Goal: Information Seeking & Learning: Learn about a topic

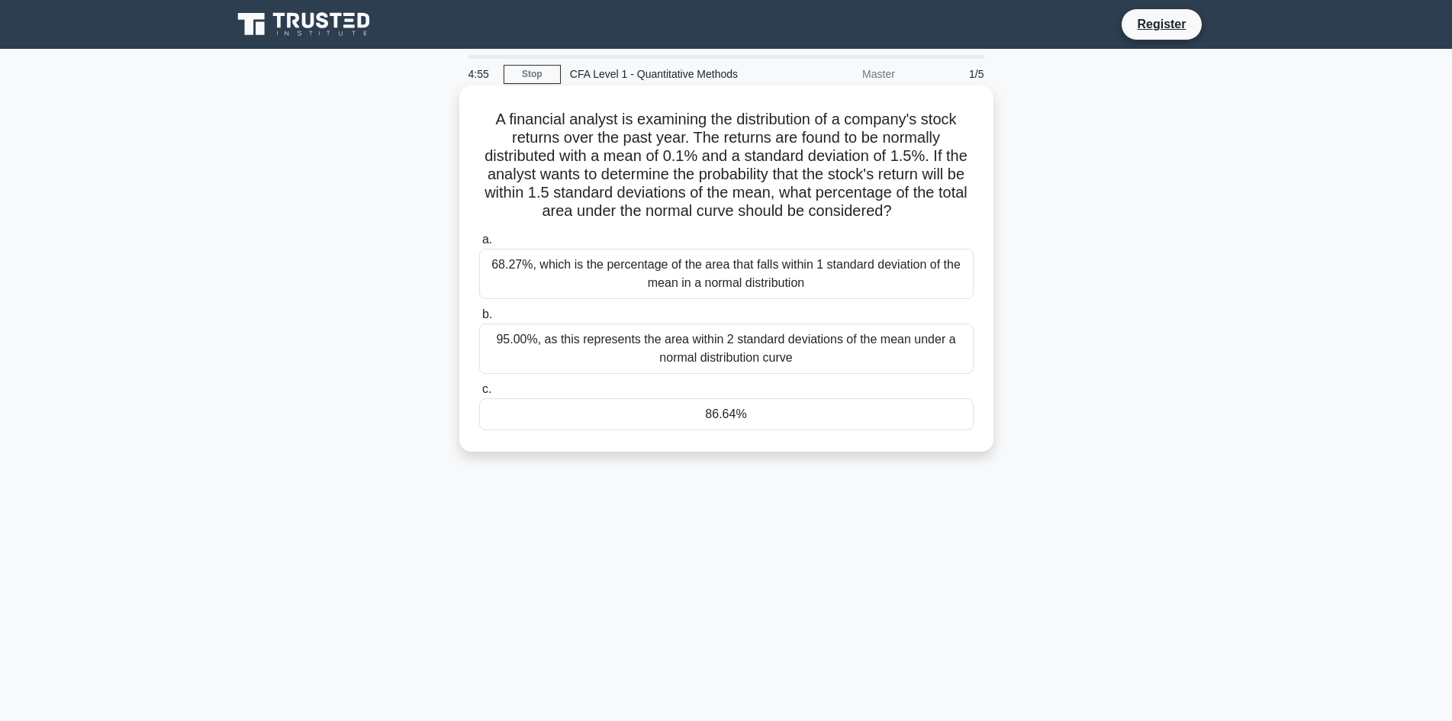
click at [687, 278] on div "68.27%, which is the percentage of the area that falls within 1 standard deviat…" at bounding box center [726, 274] width 494 height 50
click at [479, 245] on input "a. 68.27%, which is the percentage of the area that falls within 1 standard dev…" at bounding box center [479, 240] width 0 height 10
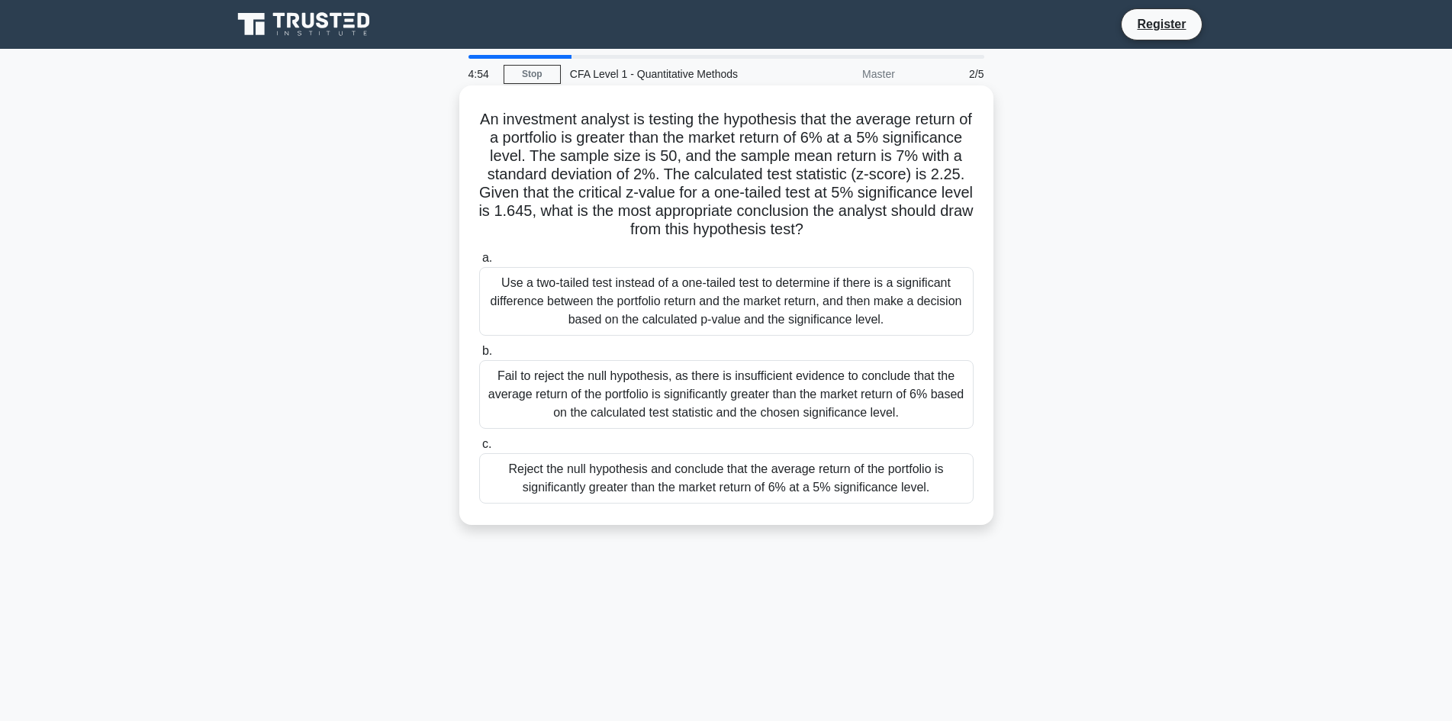
click at [686, 284] on div "Use a two-tailed test instead of a one-tailed test to determine if there is a s…" at bounding box center [726, 301] width 494 height 69
click at [479, 263] on input "a. Use a two-tailed test instead of a one-tailed test to determine if there is …" at bounding box center [479, 258] width 0 height 10
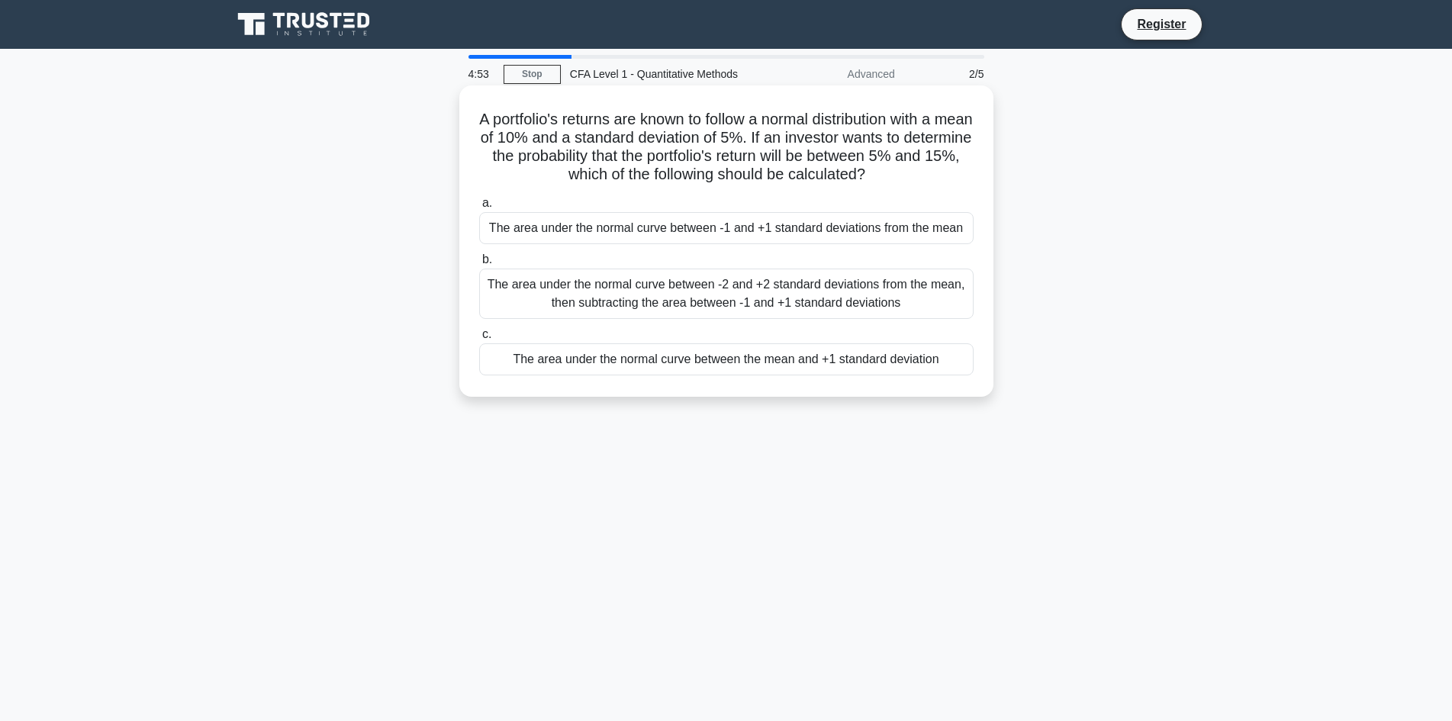
click at [686, 285] on div "The area under the normal curve between -2 and +2 standard deviations from the …" at bounding box center [726, 294] width 494 height 50
click at [479, 265] on input "b. The area under the normal curve between -2 and +2 standard deviations from t…" at bounding box center [479, 260] width 0 height 10
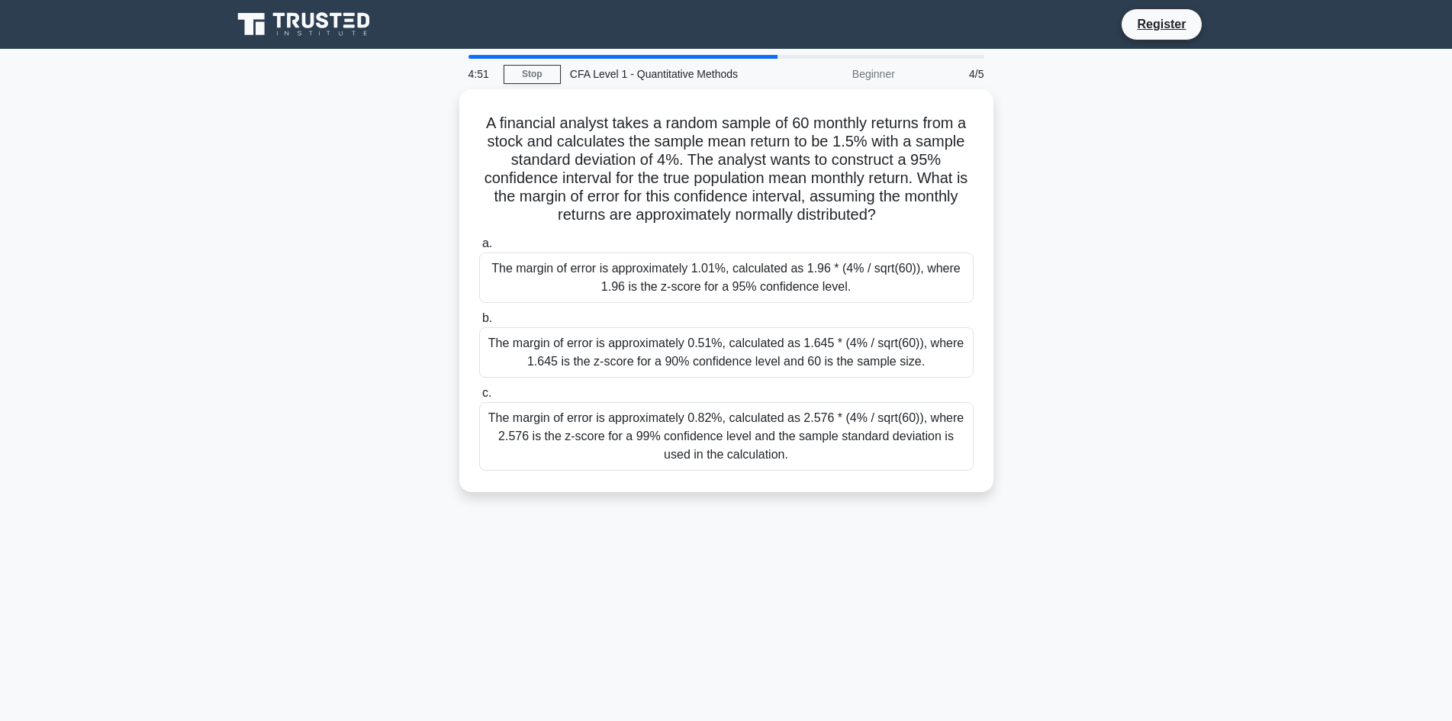
click at [693, 363] on div "The margin of error is approximately 0.51%, calculated as 1.645 * (4% / sqrt(60…" at bounding box center [726, 352] width 494 height 50
click at [479, 324] on input "b. The margin of error is approximately 0.51%, calculated as 1.645 * (4% / sqrt…" at bounding box center [479, 319] width 0 height 10
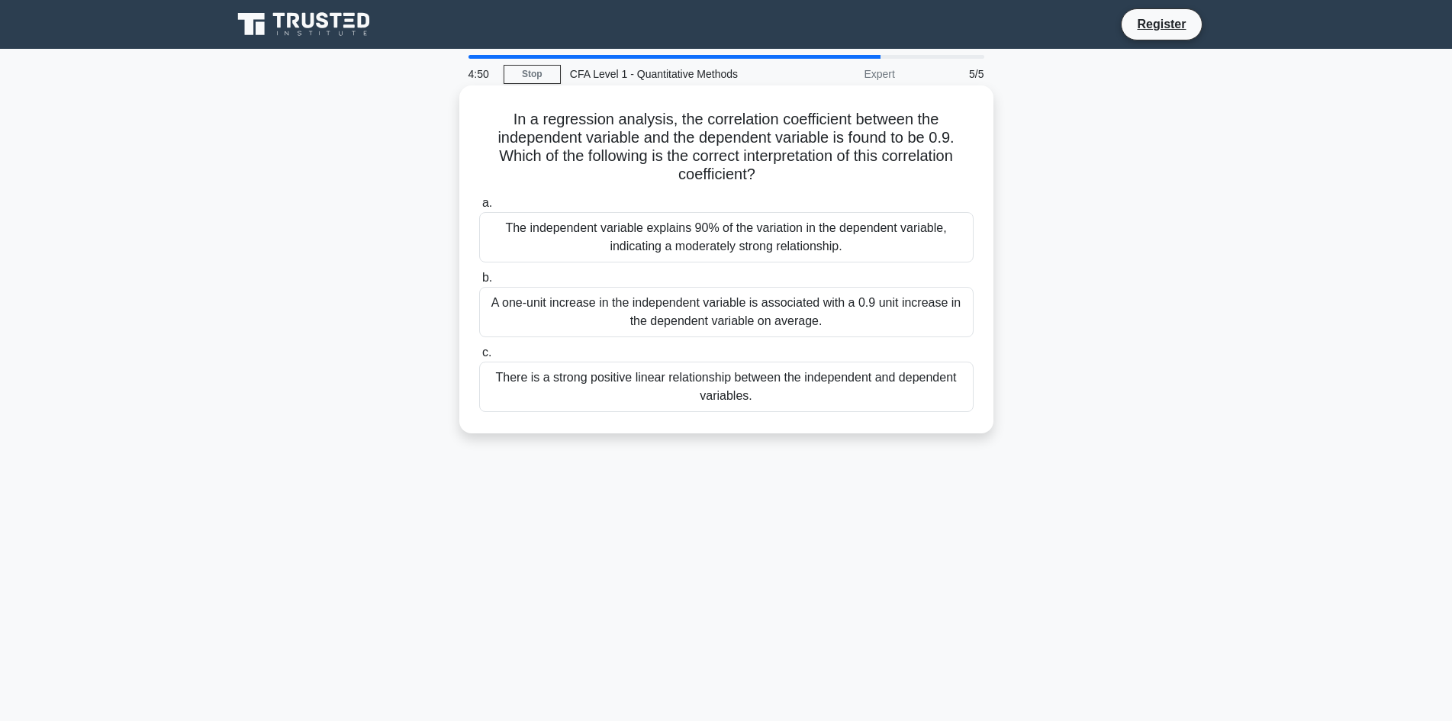
click at [725, 240] on div "The independent variable explains 90% of the variation in the dependent variabl…" at bounding box center [726, 237] width 494 height 50
click at [479, 208] on input "a. The independent variable explains 90% of the variation in the dependent vari…" at bounding box center [479, 203] width 0 height 10
